Goal: Information Seeking & Learning: Learn about a topic

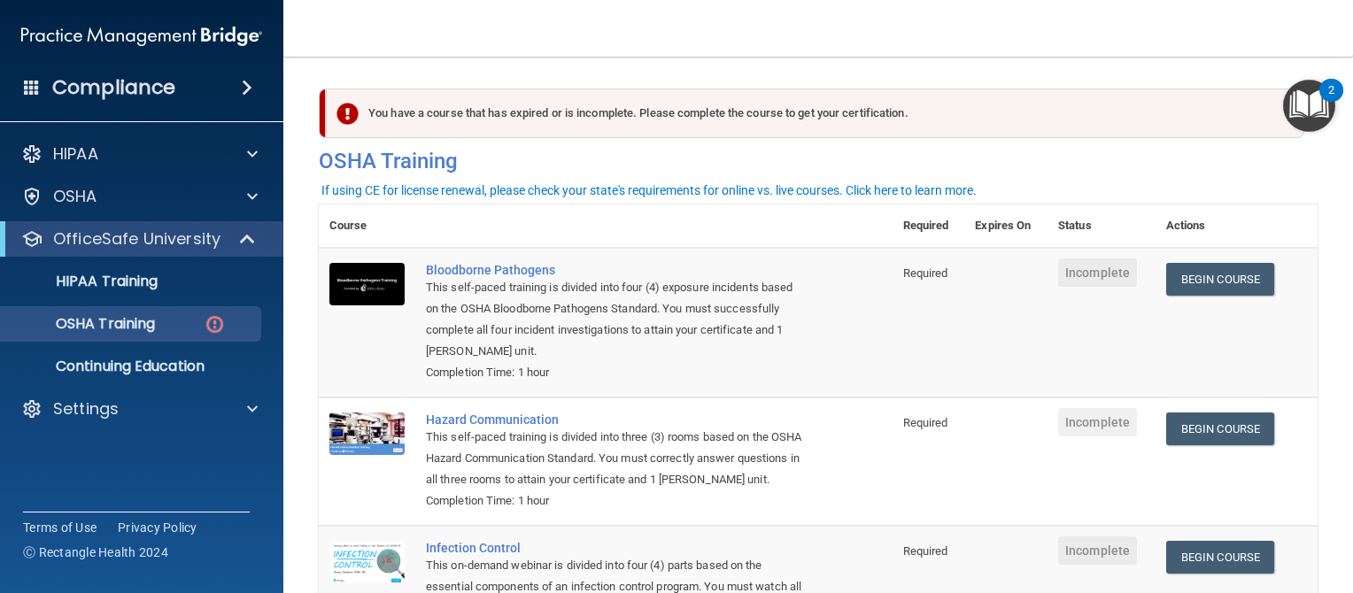
click at [202, 435] on div "HIPAA Documents and Policies Report an Incident Business Associates Emergency P…" at bounding box center [142, 285] width 284 height 312
click at [138, 330] on p "OSHA Training" at bounding box center [83, 324] width 143 height 18
click at [1202, 284] on link "Begin Course" at bounding box center [1220, 279] width 108 height 33
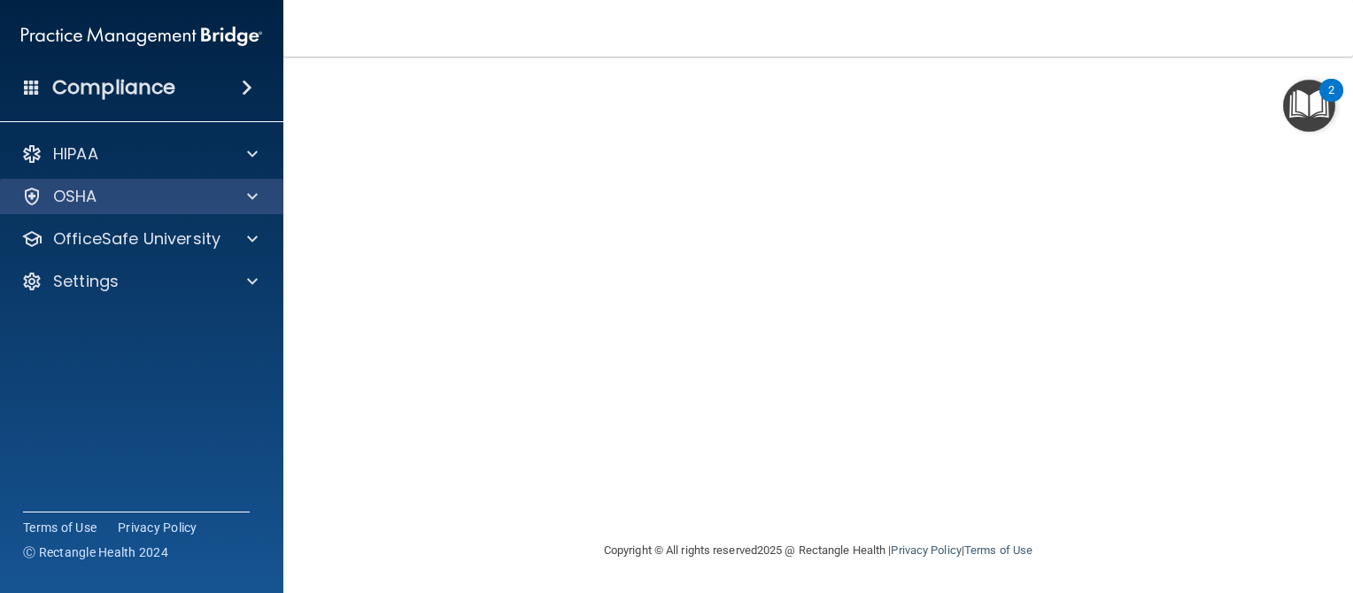
scroll to position [76, 0]
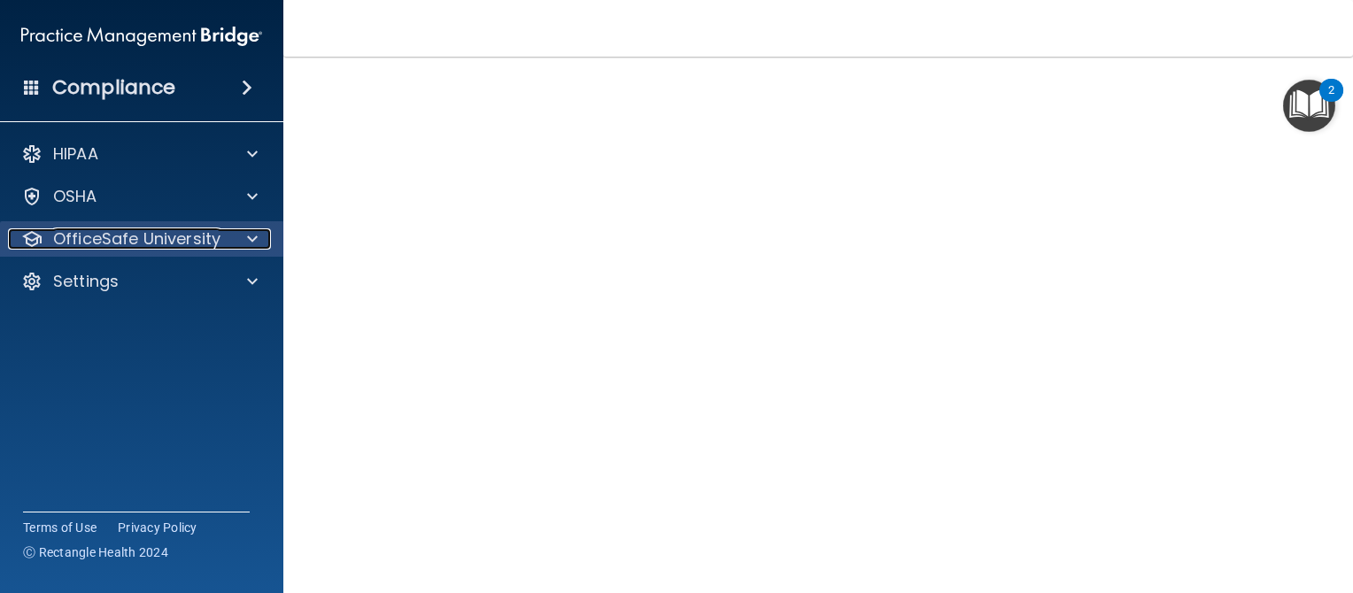
click at [241, 240] on div at bounding box center [250, 238] width 44 height 21
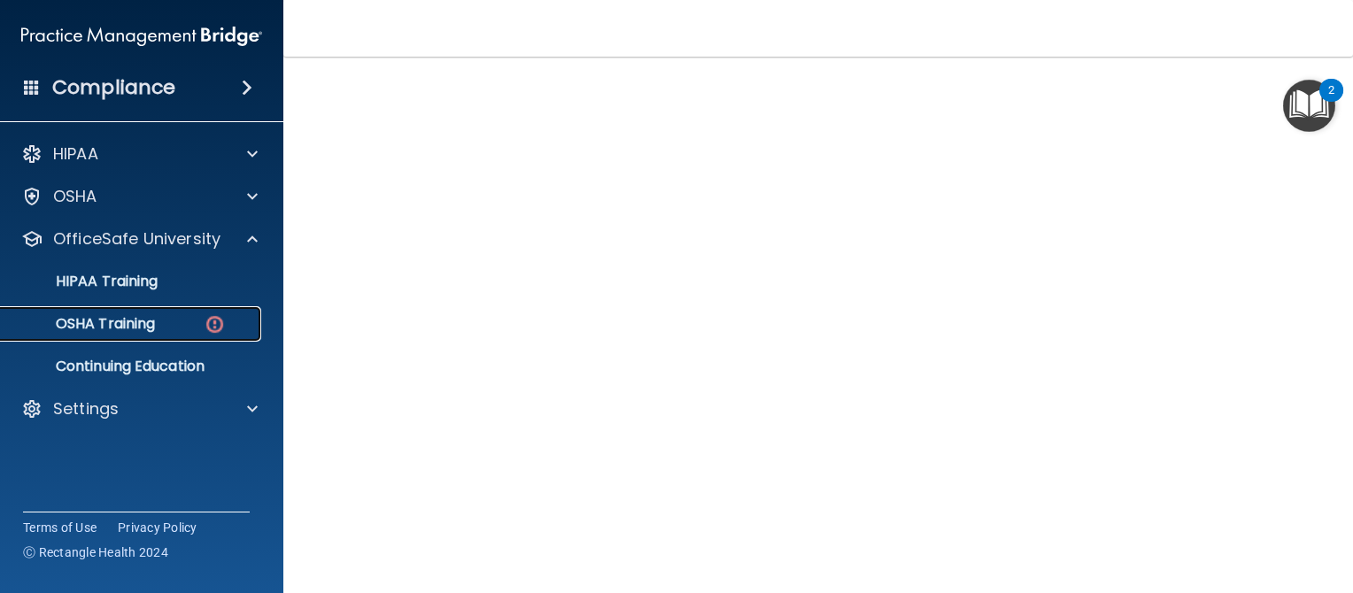
click at [123, 323] on p "OSHA Training" at bounding box center [83, 324] width 143 height 18
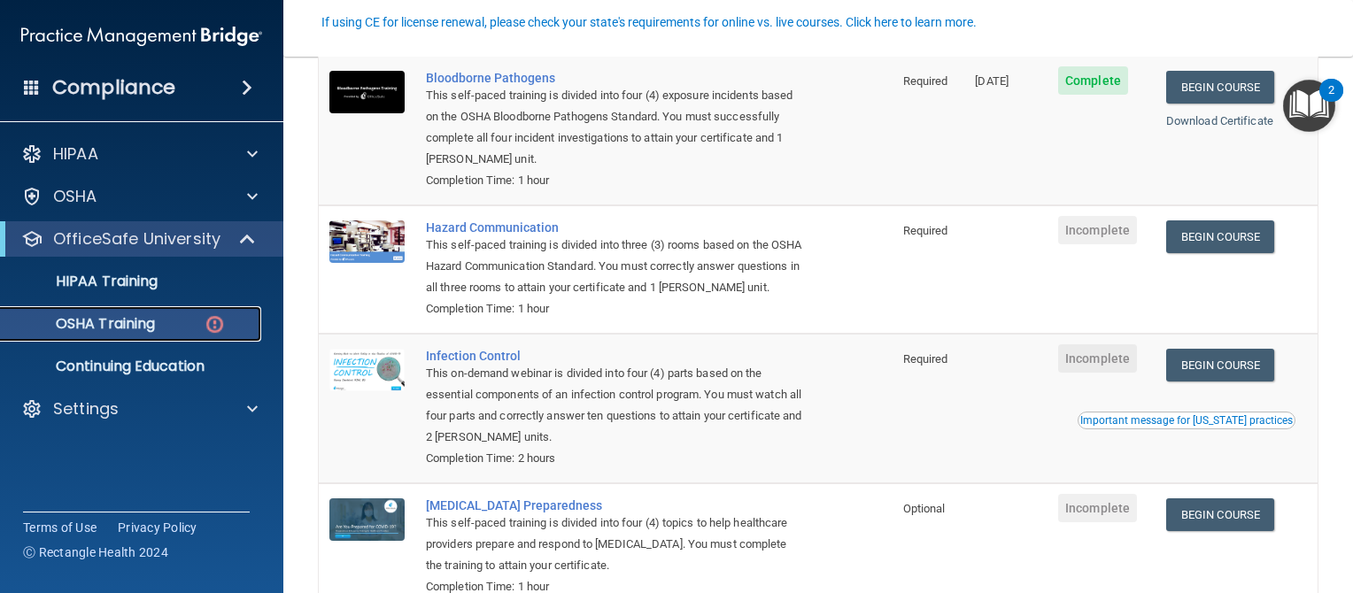
scroll to position [165, 0]
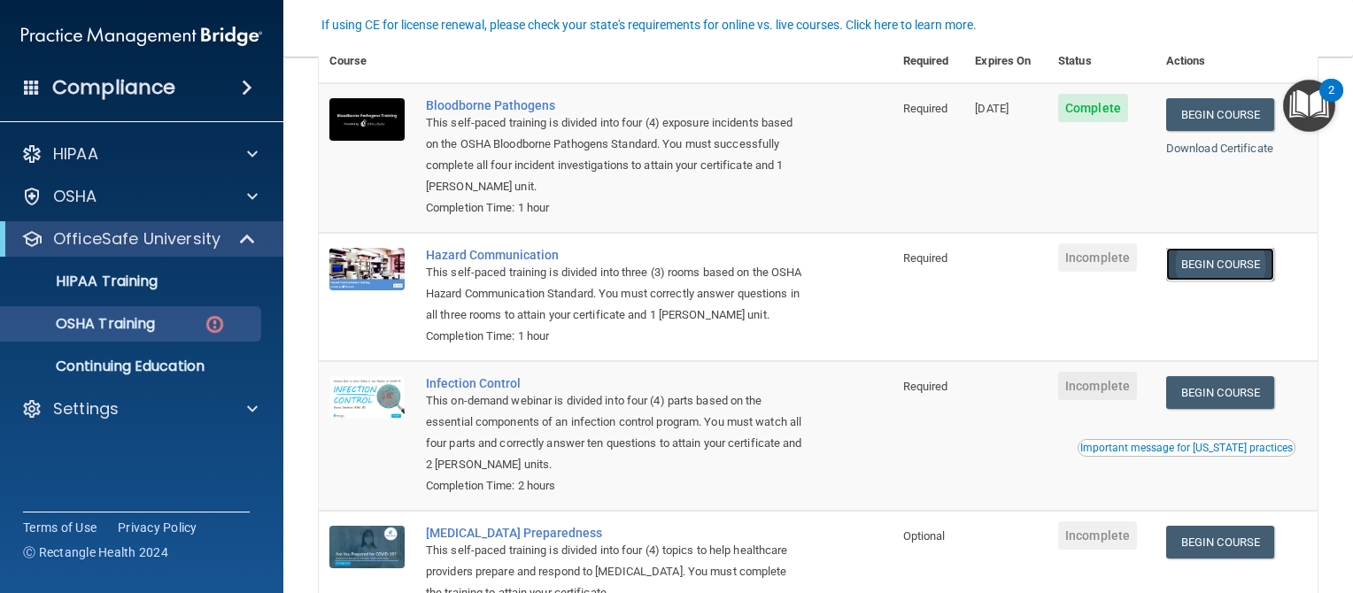
click at [1256, 267] on link "Begin Course" at bounding box center [1220, 264] width 108 height 33
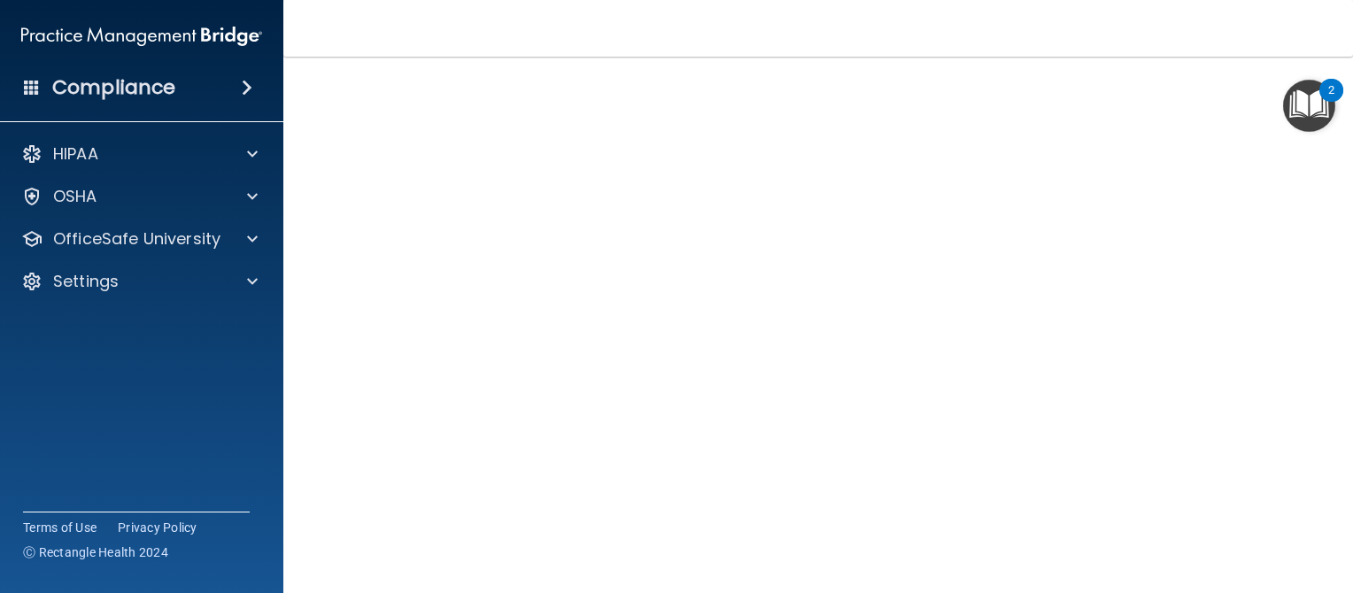
scroll to position [73, 0]
click at [1265, 273] on div "Hazard Communication Training This course doesn’t expire until . Are you sure y…" at bounding box center [818, 345] width 999 height 653
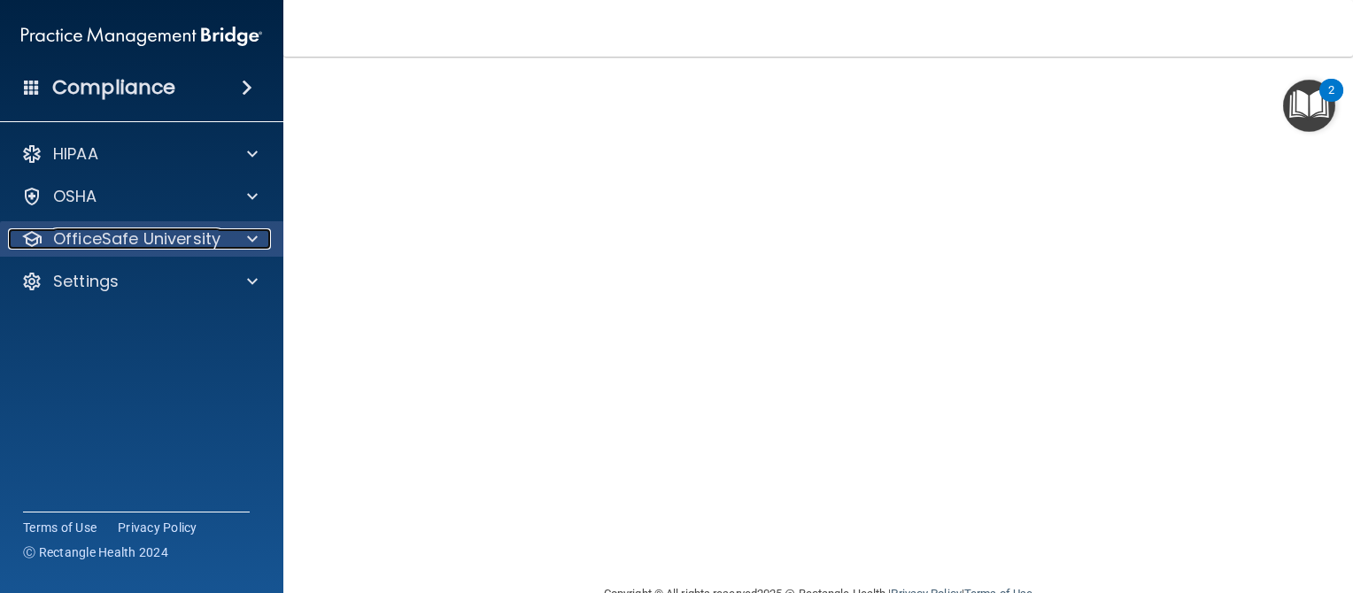
click at [188, 238] on p "OfficeSafe University" at bounding box center [136, 238] width 167 height 21
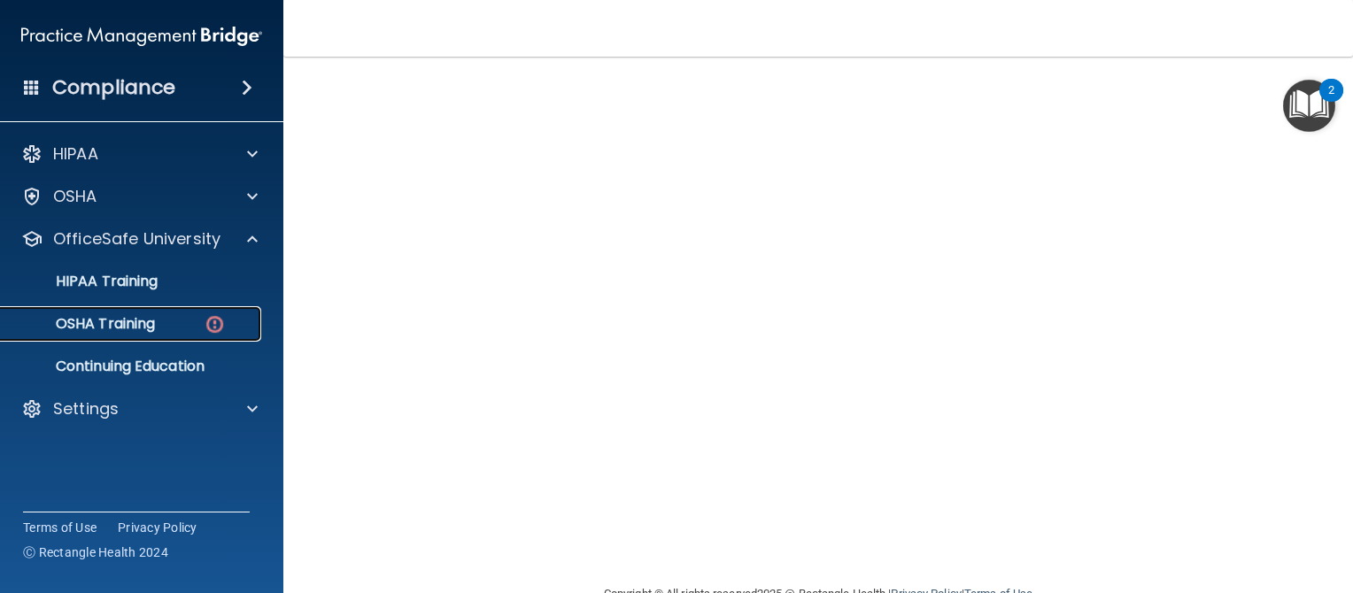
click at [208, 326] on img at bounding box center [215, 324] width 22 height 22
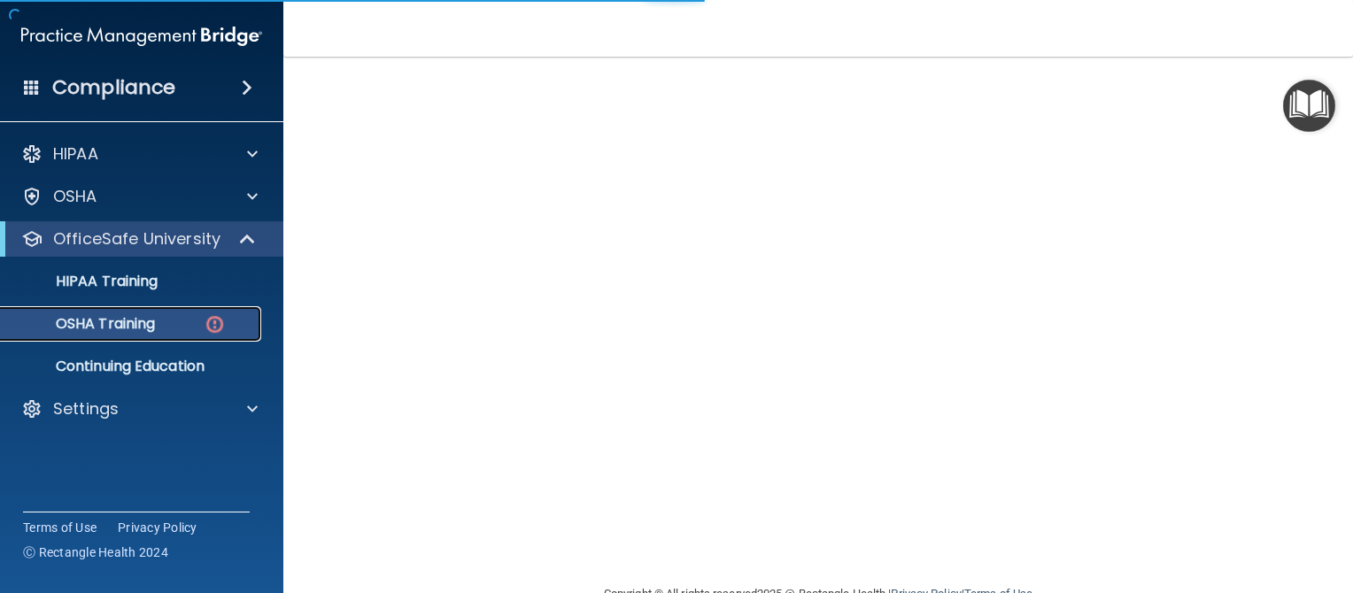
click at [169, 322] on div "OSHA Training" at bounding box center [133, 324] width 242 height 18
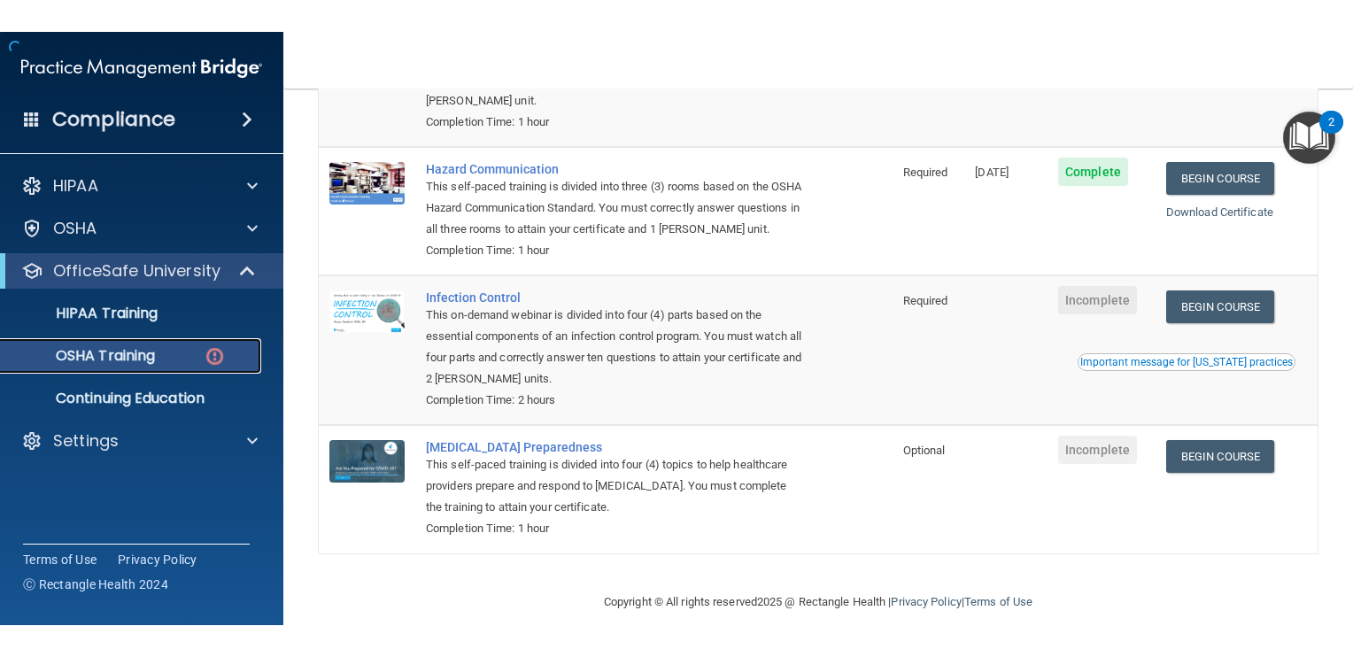
scroll to position [326, 0]
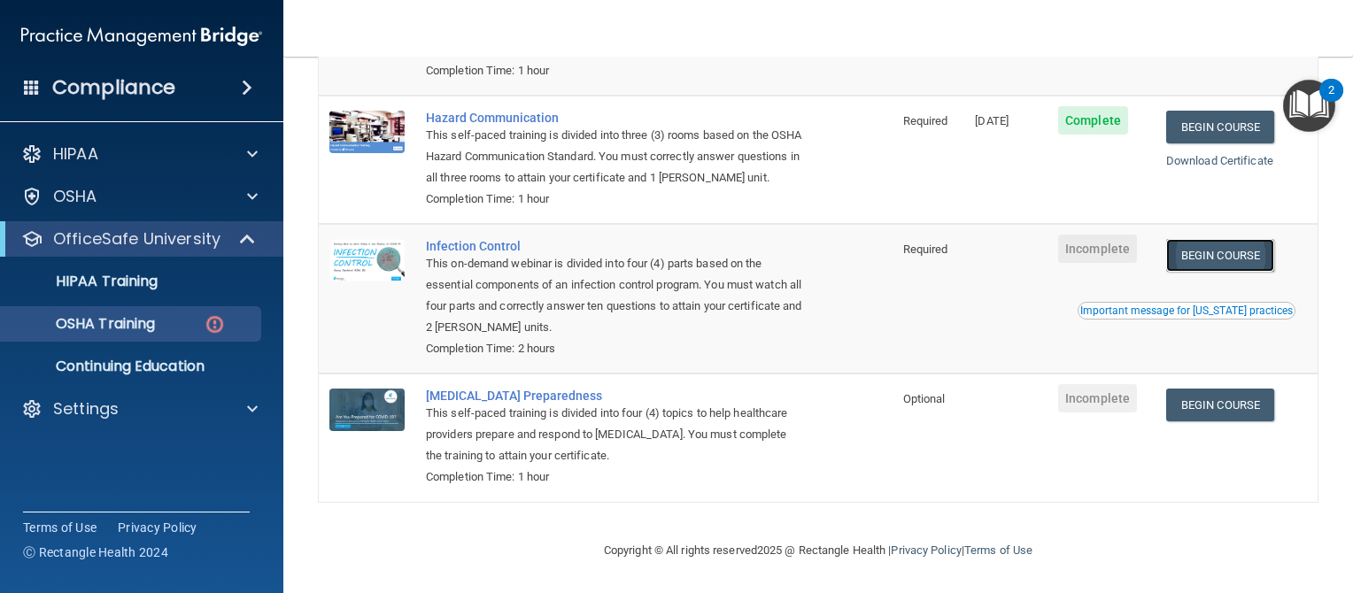
click at [1189, 256] on link "Begin Course" at bounding box center [1220, 255] width 108 height 33
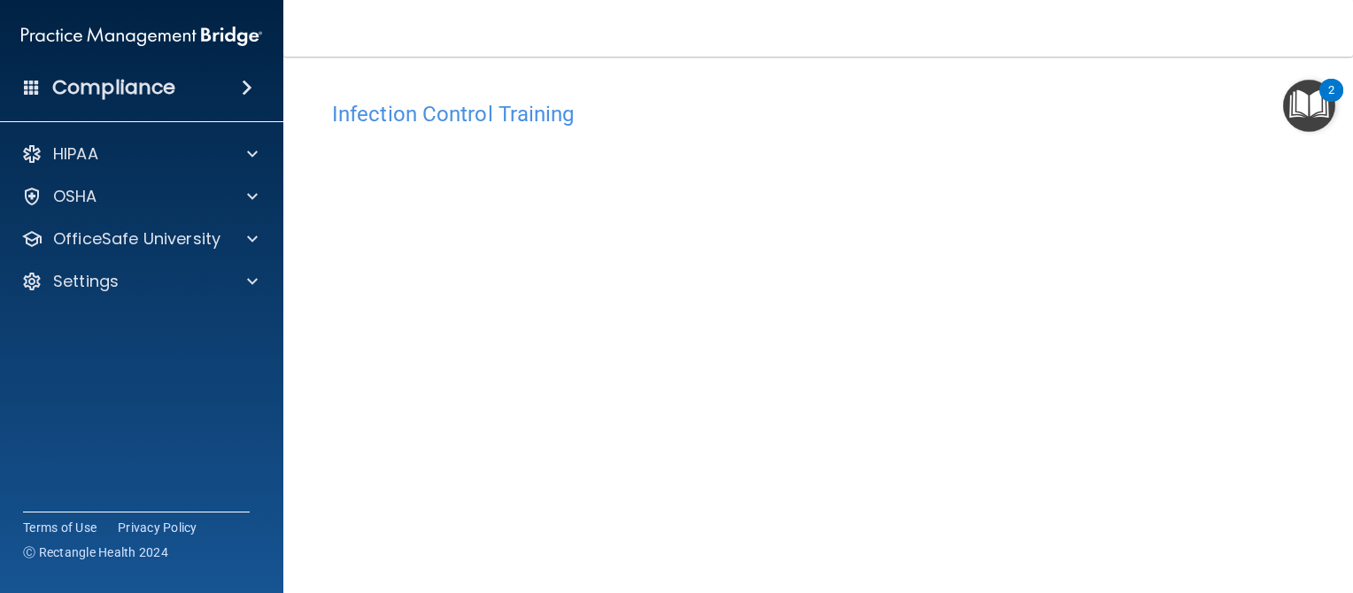
scroll to position [89, 0]
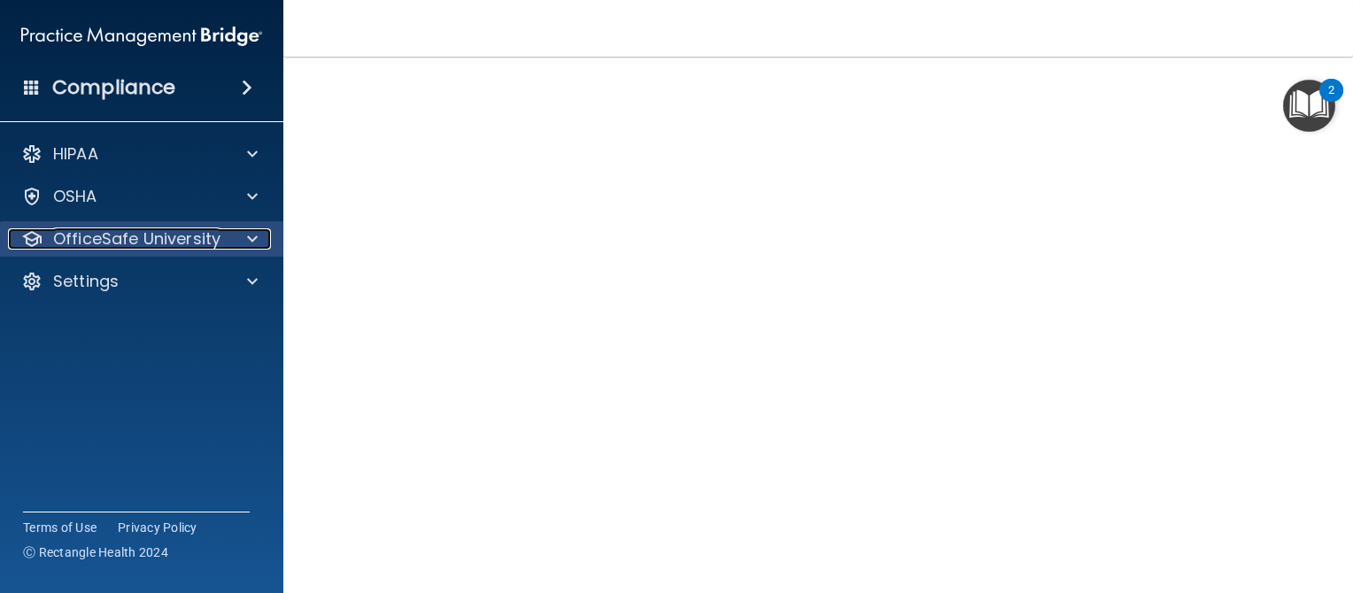
click at [253, 235] on span at bounding box center [252, 238] width 11 height 21
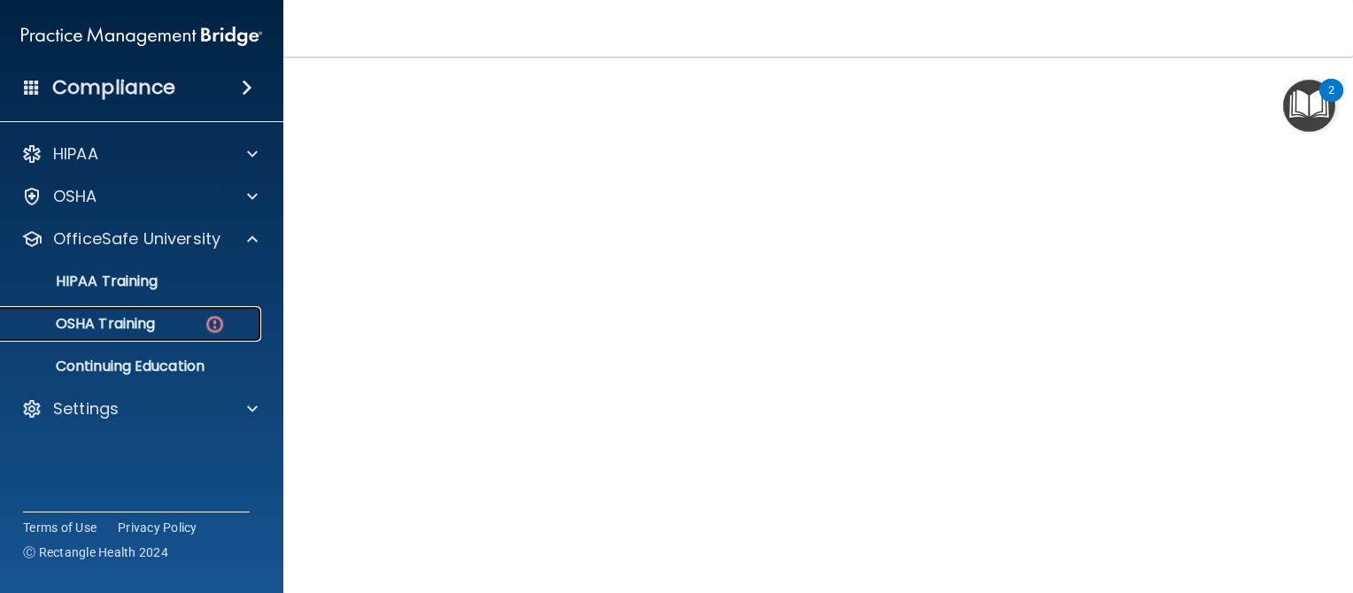
click at [157, 326] on div "OSHA Training" at bounding box center [133, 324] width 242 height 18
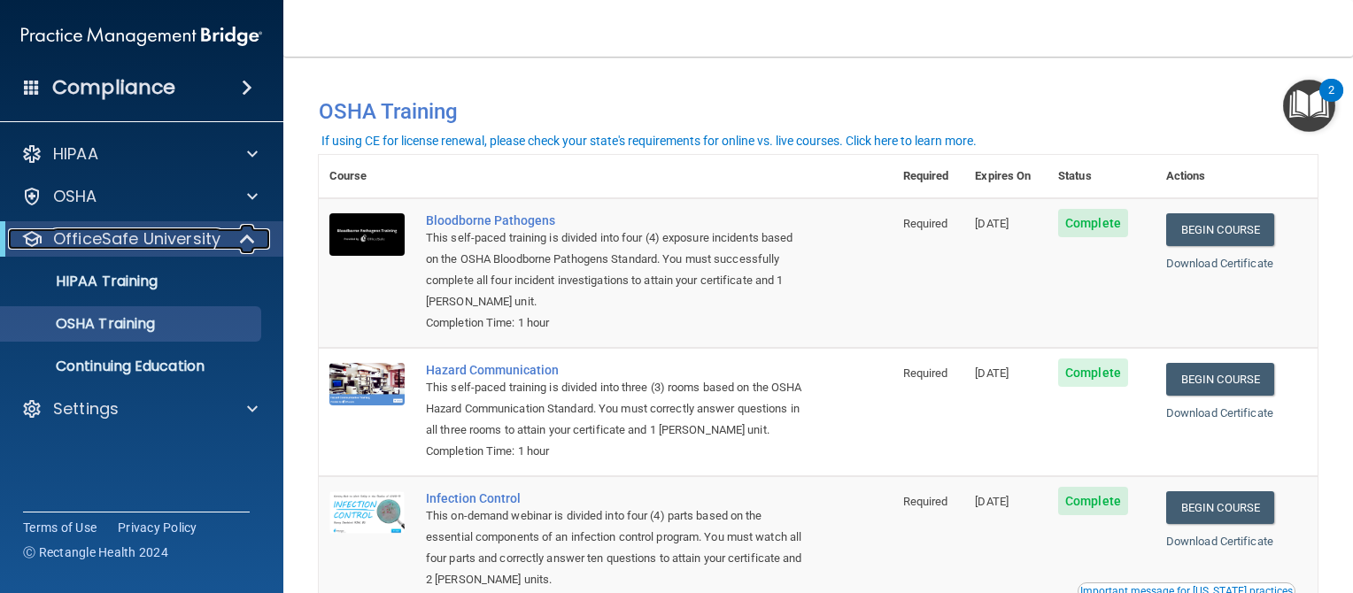
click at [180, 242] on p "OfficeSafe University" at bounding box center [136, 238] width 167 height 21
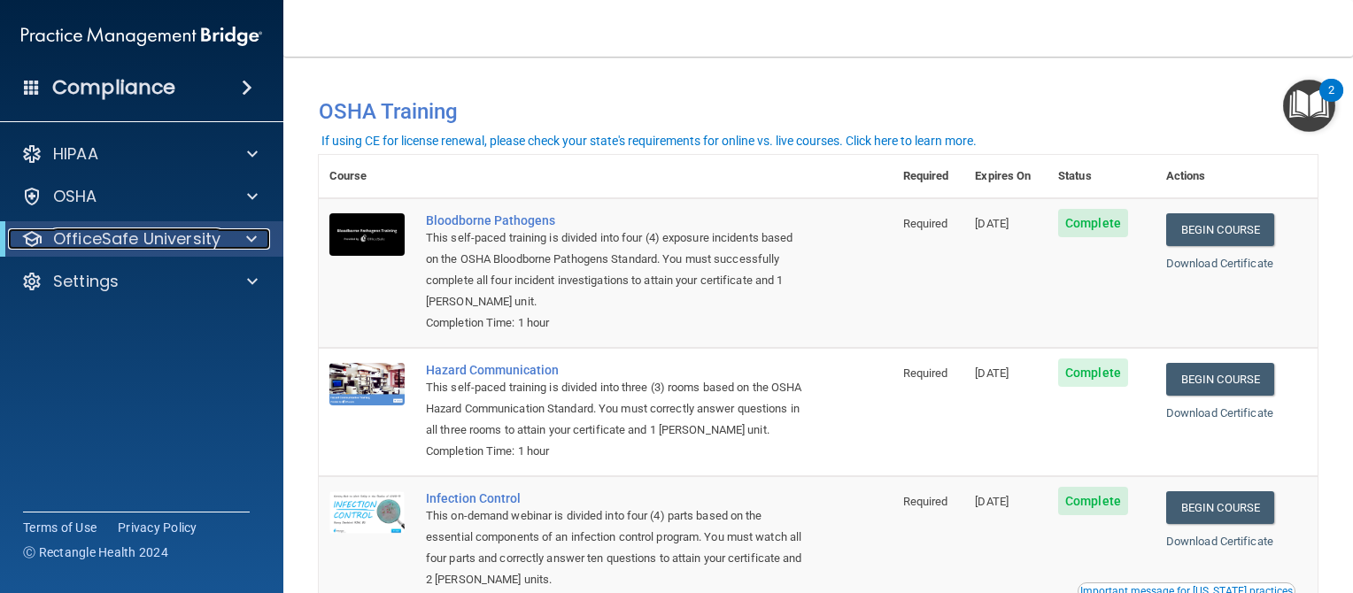
click at [174, 245] on p "OfficeSafe University" at bounding box center [136, 238] width 167 height 21
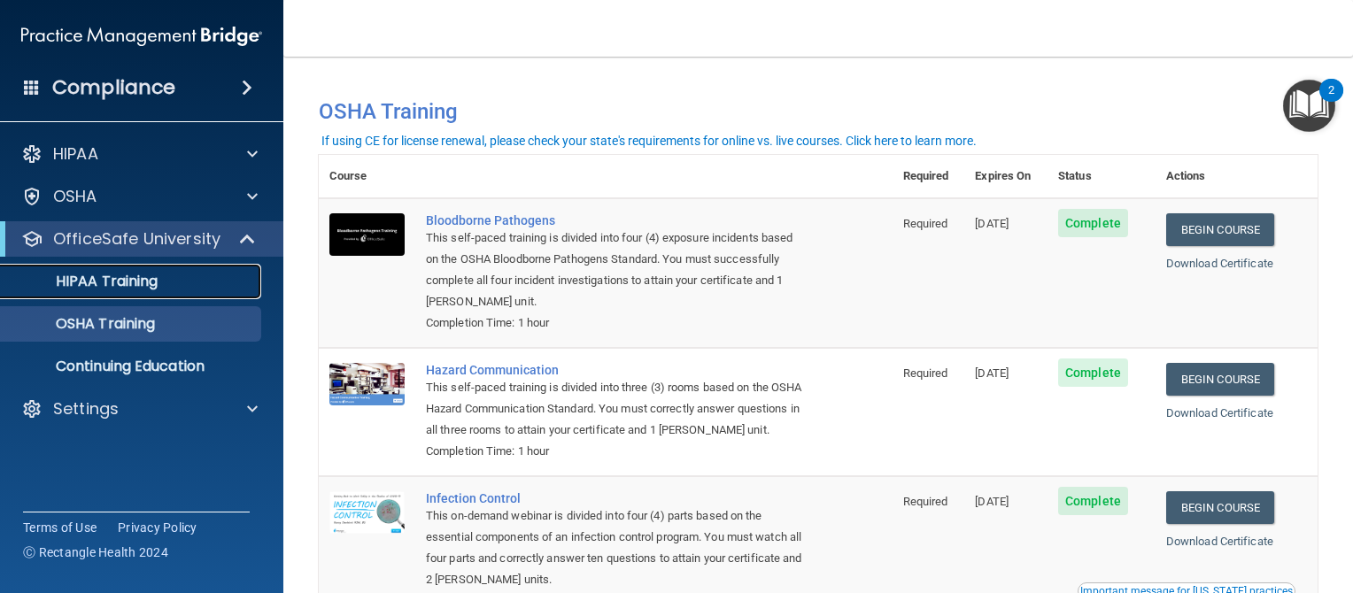
click at [150, 287] on p "HIPAA Training" at bounding box center [85, 282] width 146 height 18
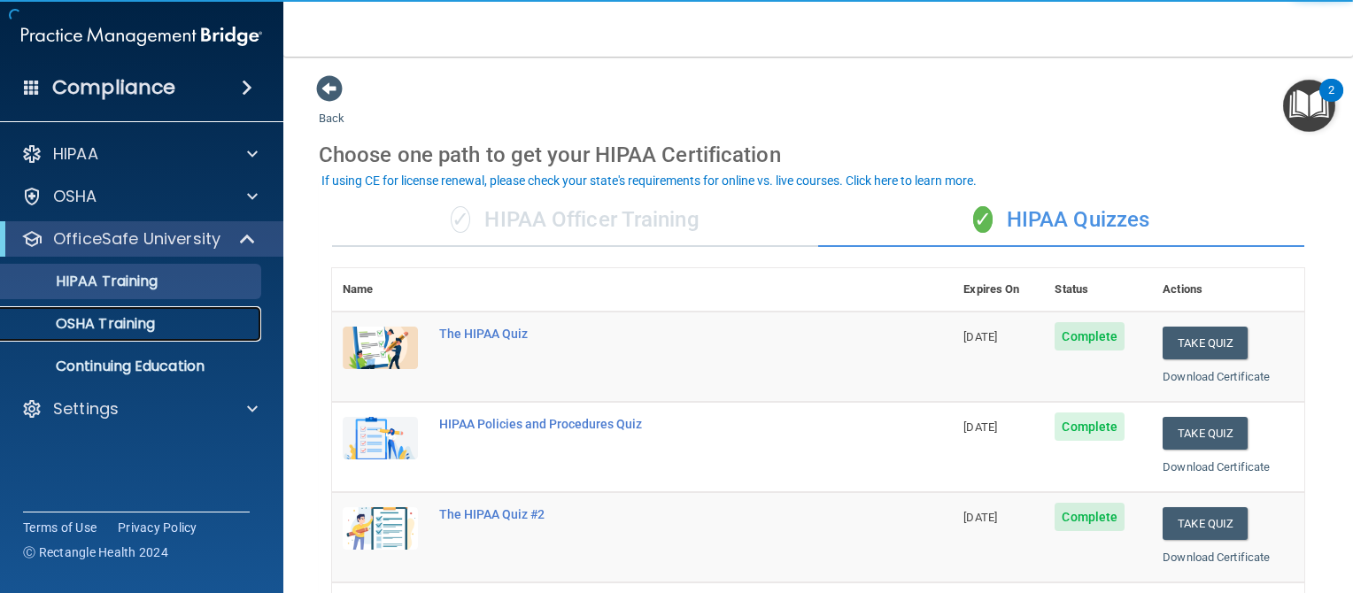
click at [159, 327] on div "OSHA Training" at bounding box center [133, 324] width 242 height 18
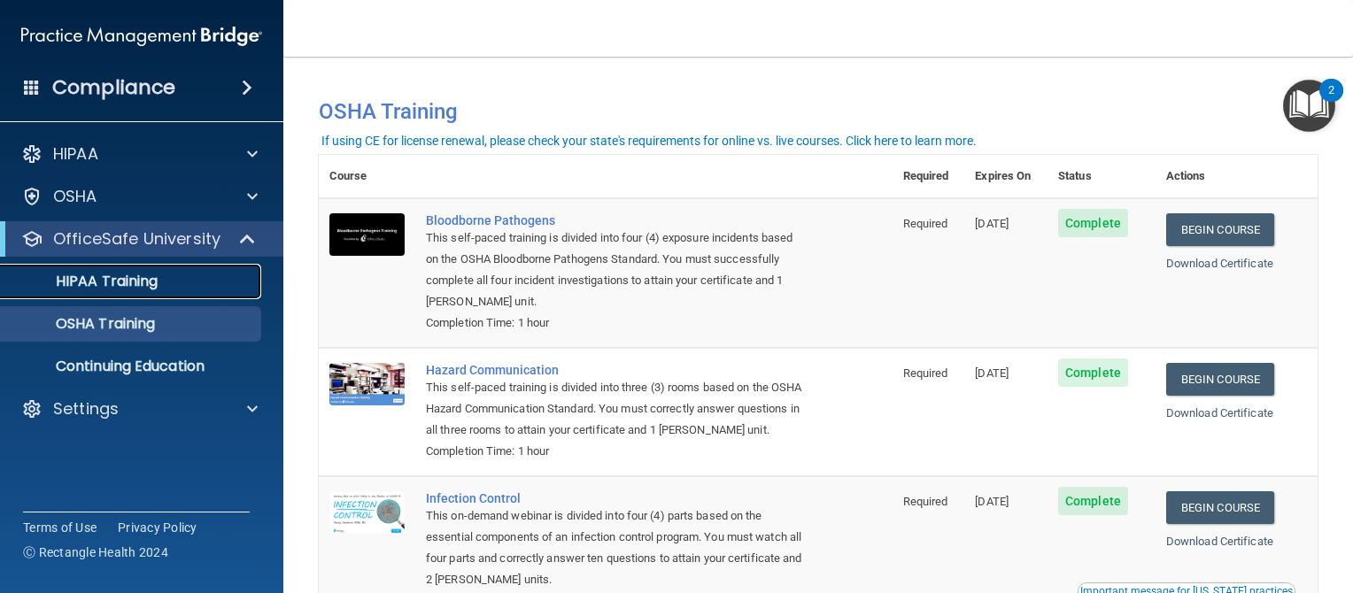
click at [132, 281] on p "HIPAA Training" at bounding box center [85, 282] width 146 height 18
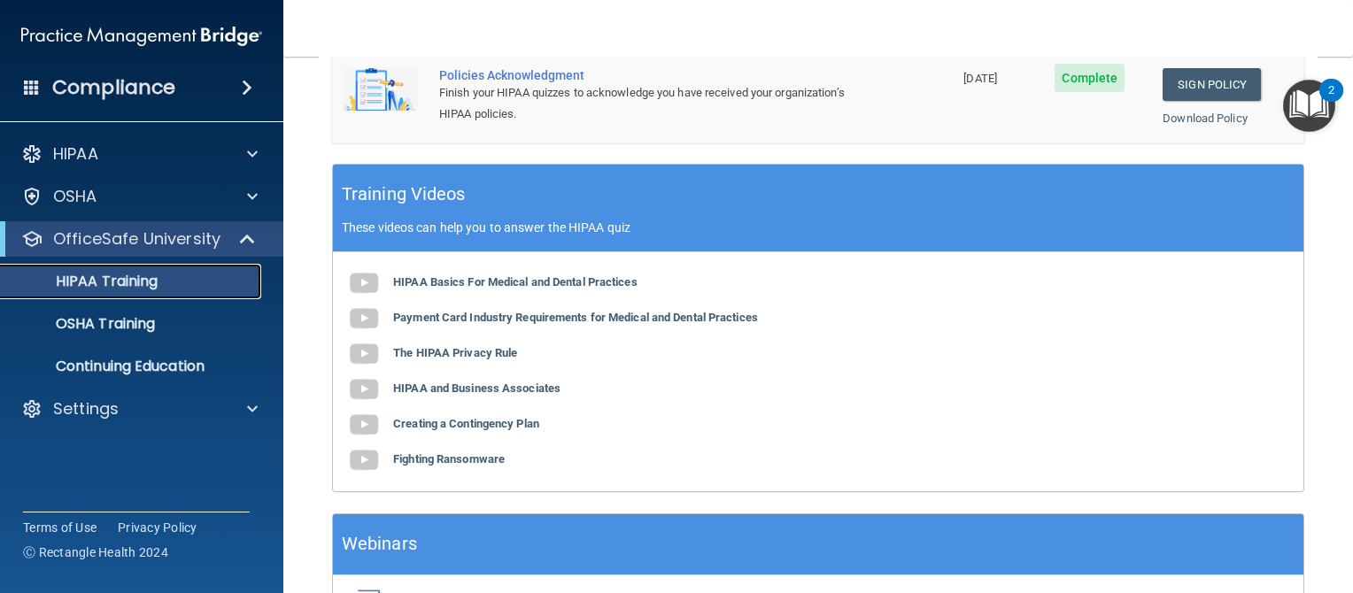
scroll to position [471, 0]
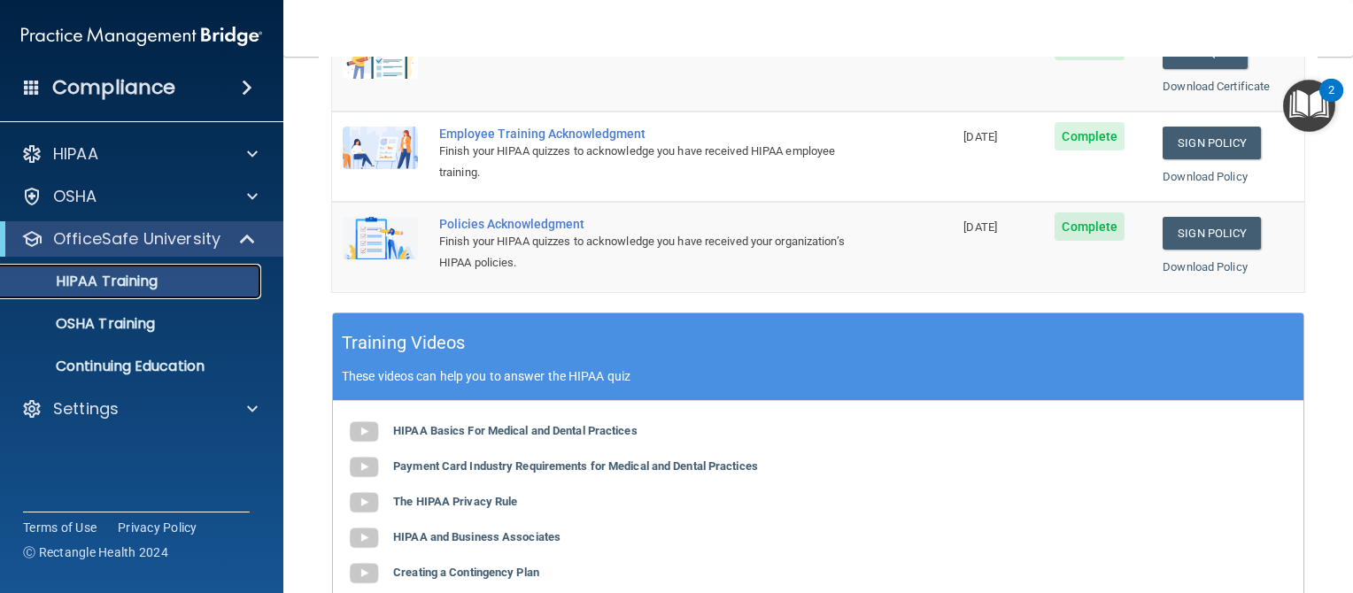
click at [166, 283] on div "HIPAA Training" at bounding box center [133, 282] width 242 height 18
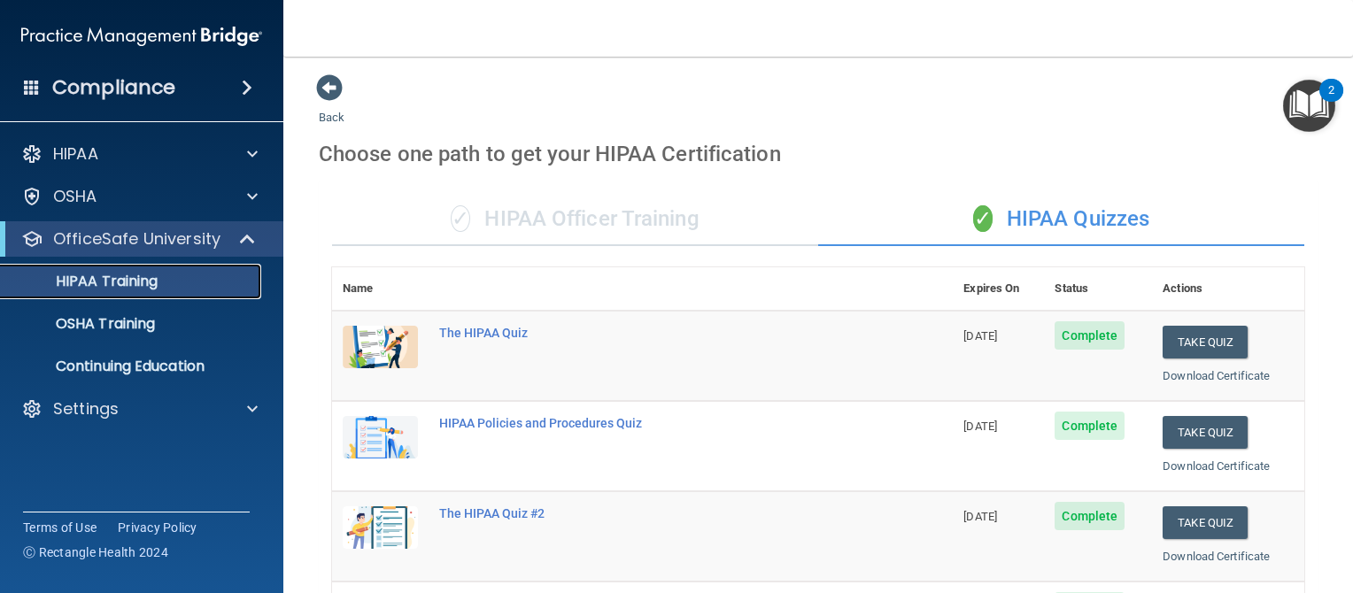
scroll to position [0, 0]
